Goal: Navigation & Orientation: Find specific page/section

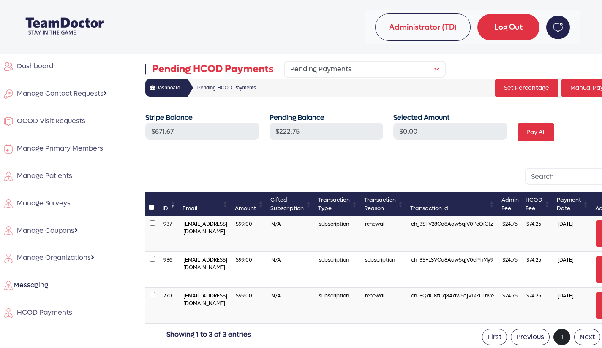
click at [46, 65] on span "Dashboard" at bounding box center [34, 66] width 40 height 9
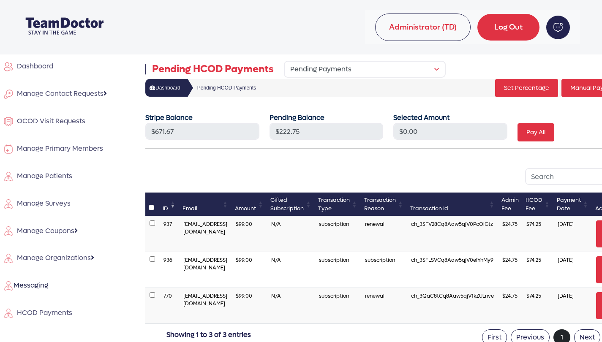
click at [0, 0] on div "Please Wait..." at bounding box center [0, 0] width 0 height 0
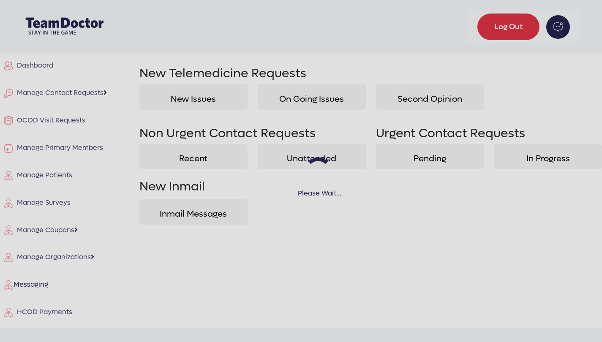
click at [46, 65] on div "Please Wait..." at bounding box center [301, 171] width 602 height 342
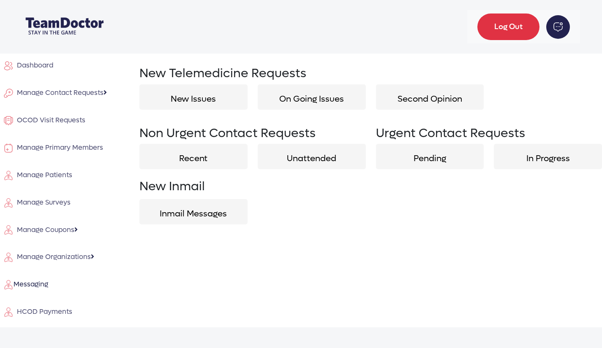
click at [41, 67] on span "Dashboard" at bounding box center [34, 65] width 40 height 9
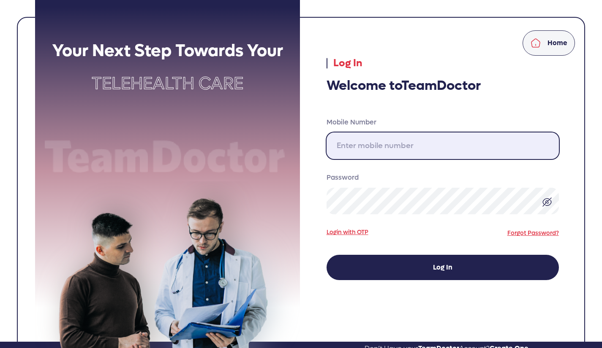
type input "[PHONE_NUMBER]"
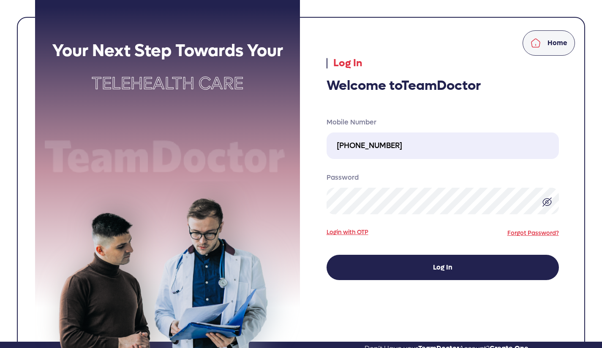
click at [447, 265] on button "Log In" at bounding box center [442, 267] width 232 height 25
